Goal: Transaction & Acquisition: Purchase product/service

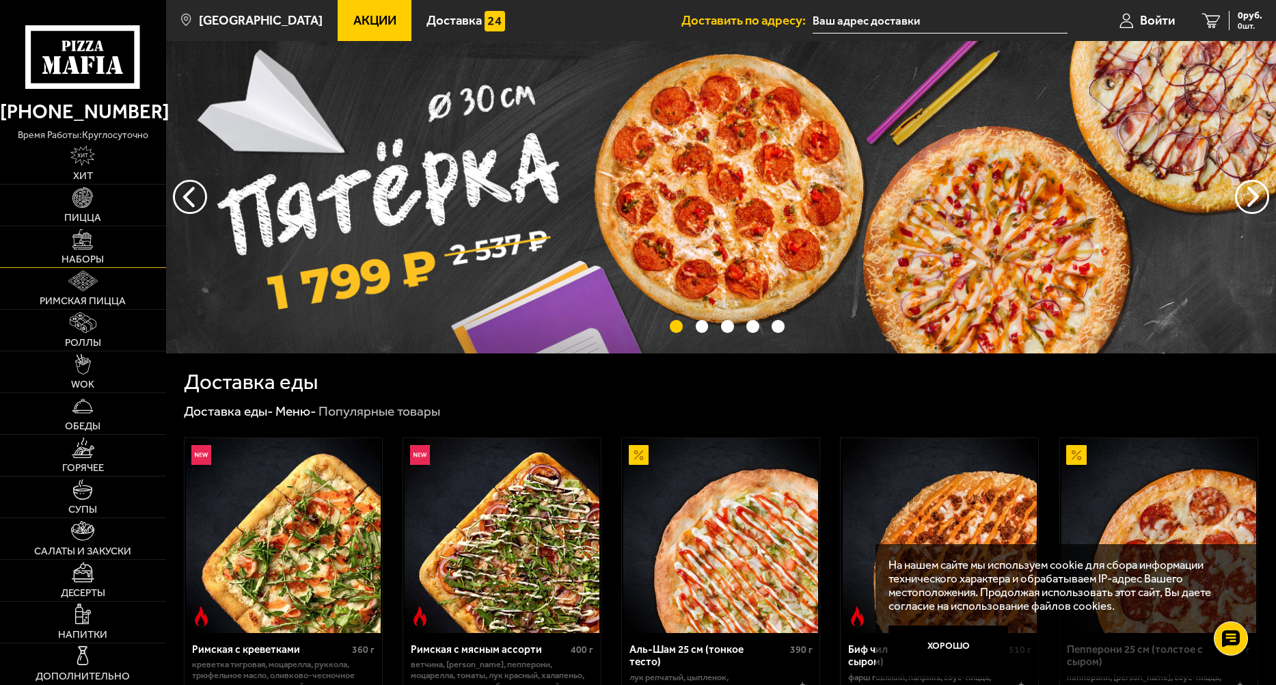
click at [89, 249] on img at bounding box center [82, 239] width 21 height 21
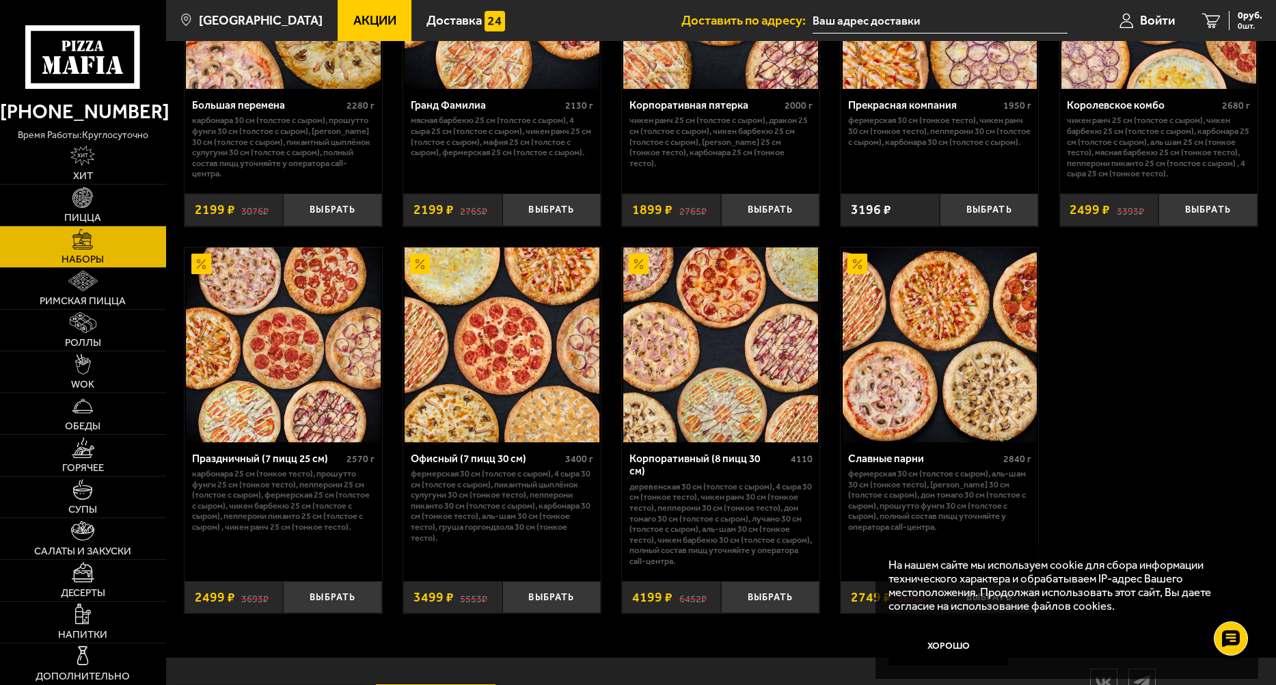
scroll to position [1916, 0]
click at [699, 350] on img at bounding box center [720, 344] width 195 height 195
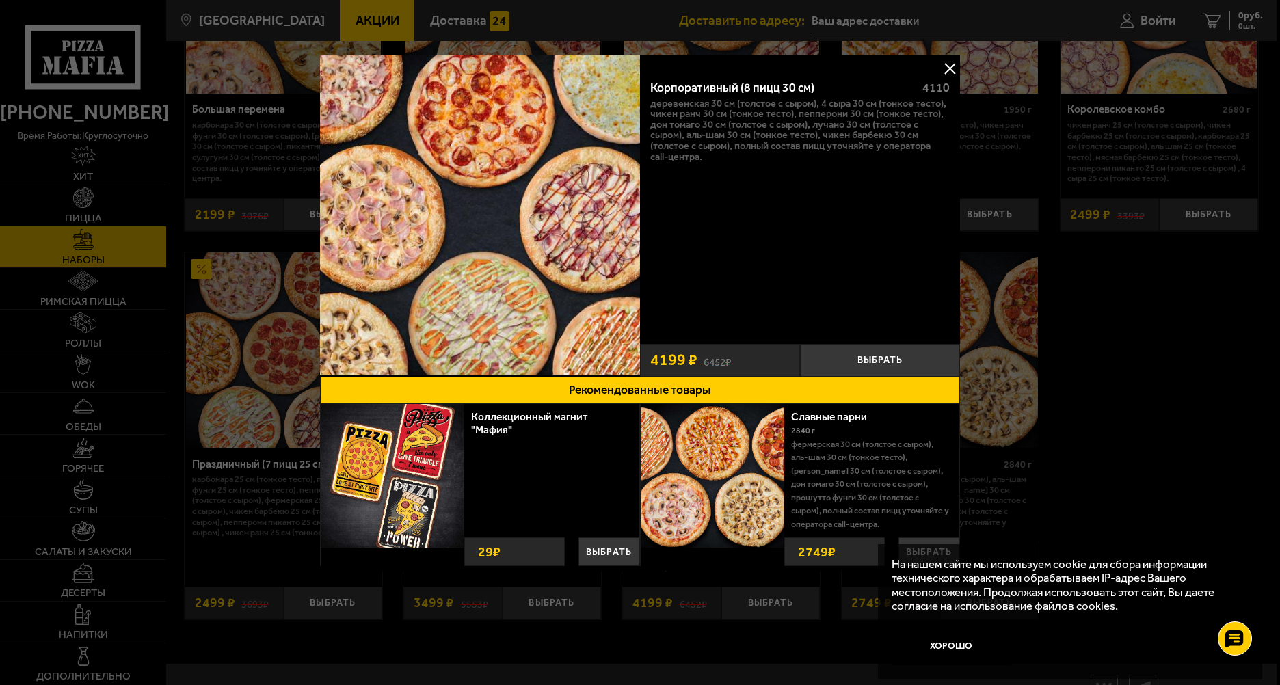
click at [945, 67] on button at bounding box center [949, 68] width 21 height 21
